Goal: Find specific page/section: Find specific page/section

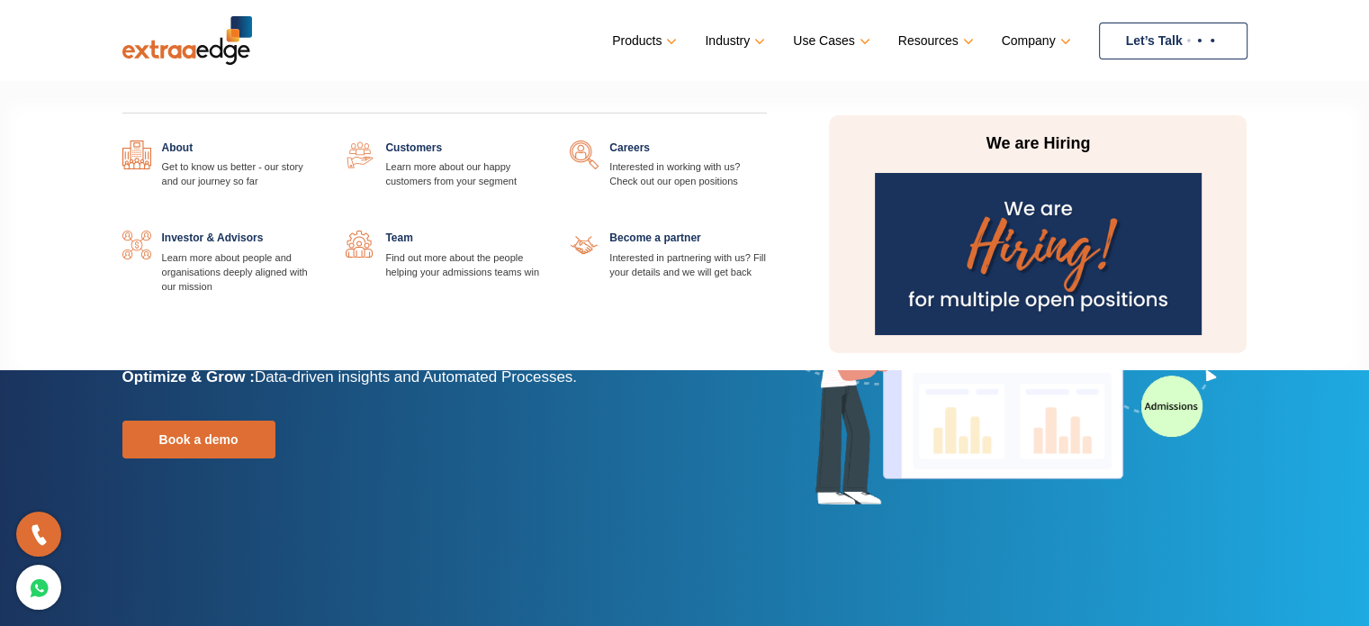
click at [767, 140] on link at bounding box center [767, 140] width 0 height 0
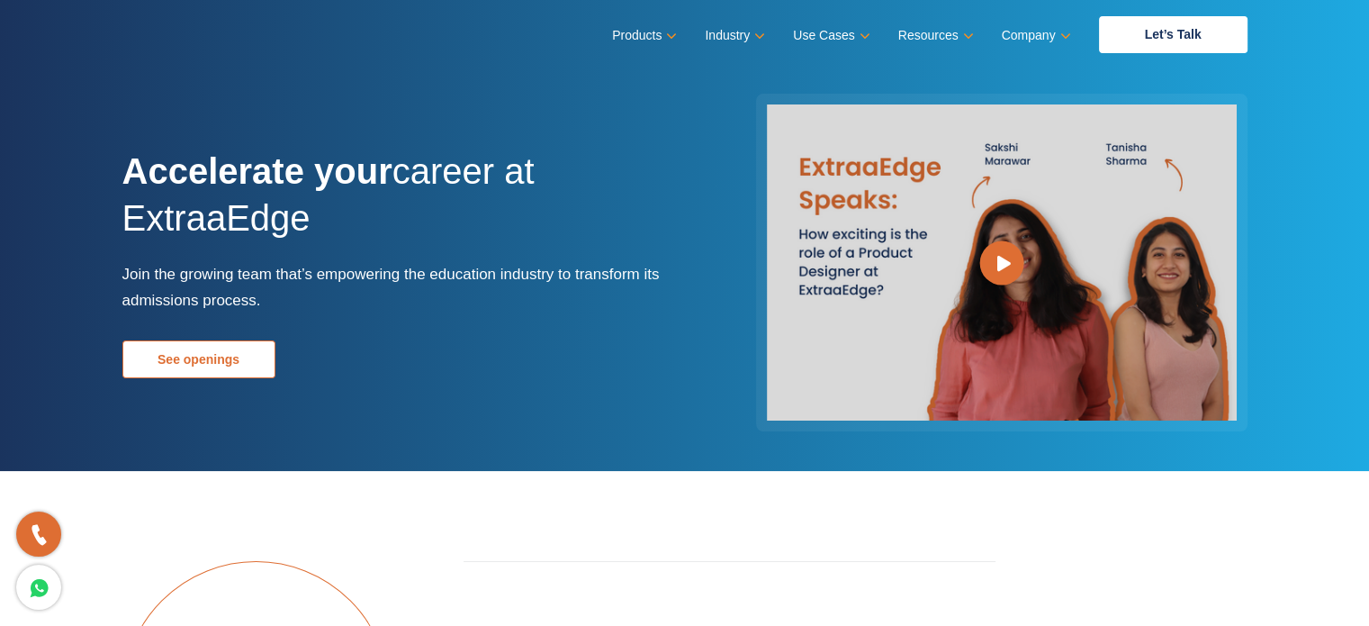
click at [230, 352] on link "See openings" at bounding box center [198, 359] width 153 height 38
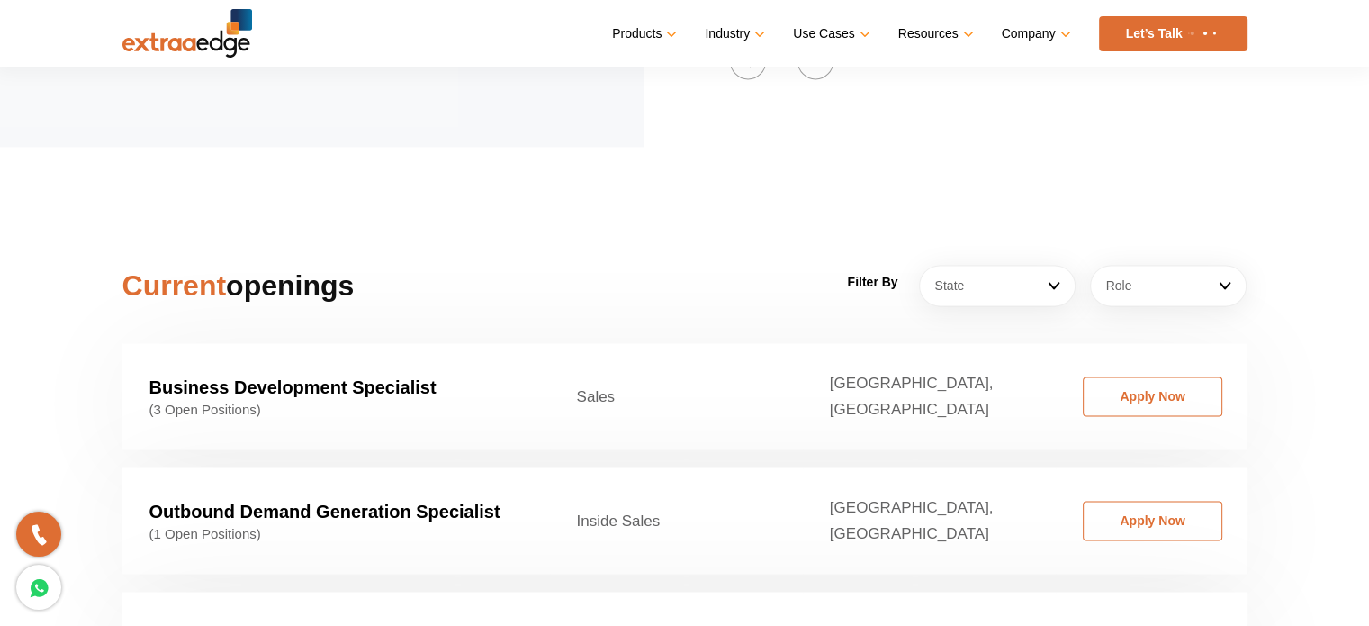
scroll to position [2619, 0]
